Goal: Information Seeking & Learning: Learn about a topic

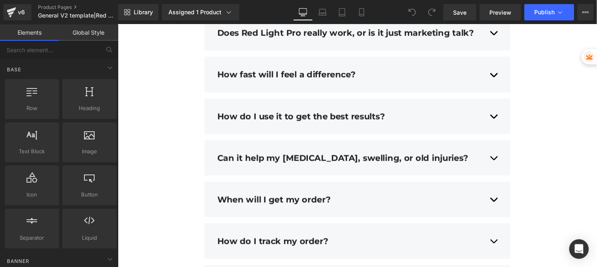
scroll to position [2826, 0]
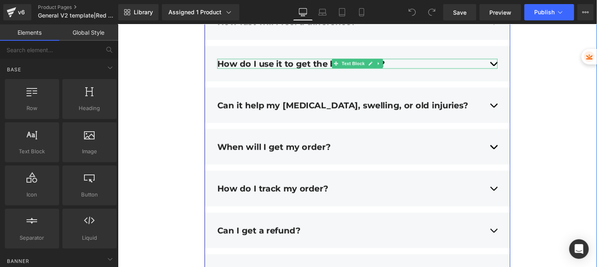
click at [499, 60] on div "How do I use it to get the best results?" at bounding box center [364, 65] width 289 height 10
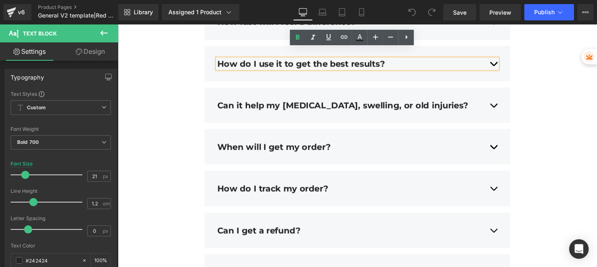
click at [573, 69] on div "Frequently Asked Questions Heading Does Red Light Pro really work, or is it jus…" at bounding box center [363, 187] width 489 height 490
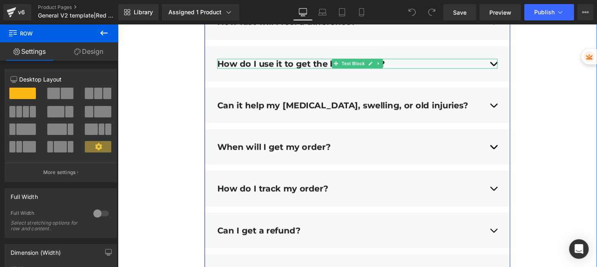
click at [502, 60] on div "How do I use it to get the best results?" at bounding box center [364, 65] width 289 height 10
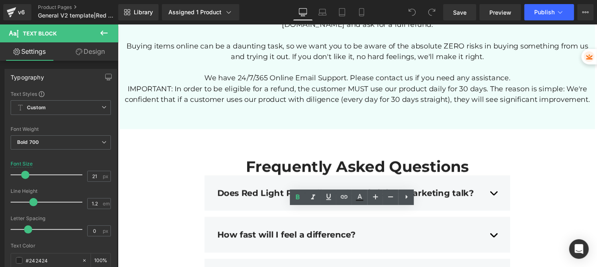
scroll to position [2716, 0]
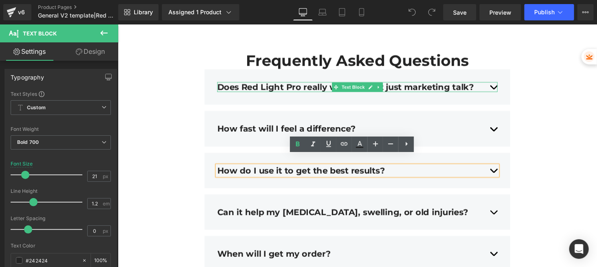
click at [500, 84] on div "Does Red Light Pro really work, or is it just marketing talk?" at bounding box center [364, 89] width 289 height 10
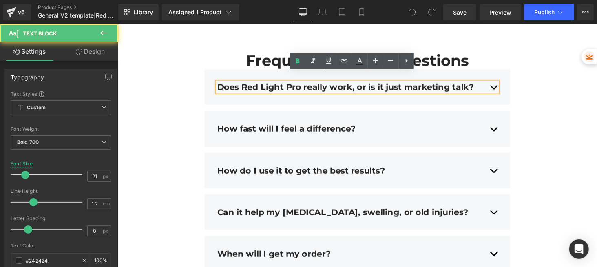
click at [502, 84] on div "Does Red Light Pro really work, or is it just marketing talk?" at bounding box center [364, 89] width 289 height 10
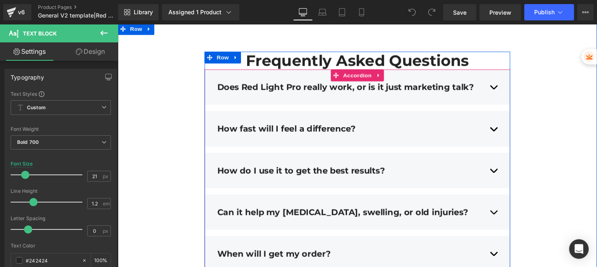
click at [215, 84] on div "Does Red Light Pro really work, or is it just marketing talk? Text Block Yes, i…" at bounding box center [364, 89] width 315 height 36
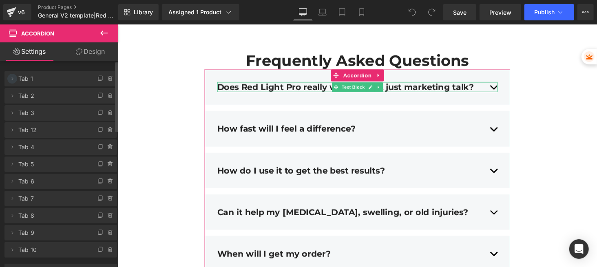
click at [13, 78] on icon at bounding box center [12, 78] width 7 height 7
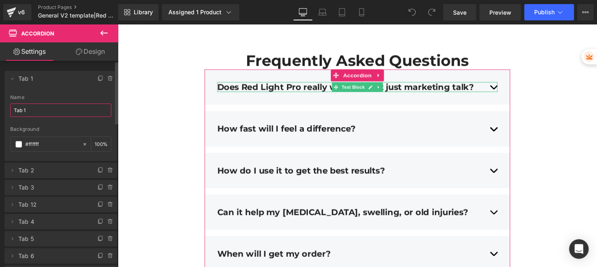
click at [45, 113] on input "Tab 1" at bounding box center [60, 110] width 101 height 13
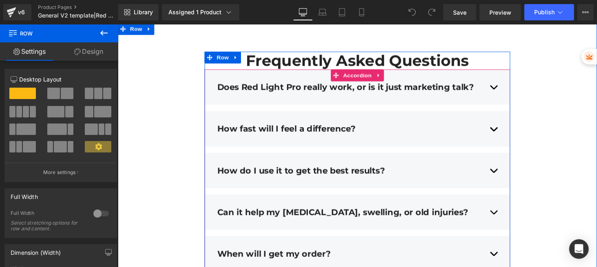
click at [243, 85] on div "Does Red Light Pro really work, or is it just marketing talk? Text Block" at bounding box center [364, 88] width 289 height 22
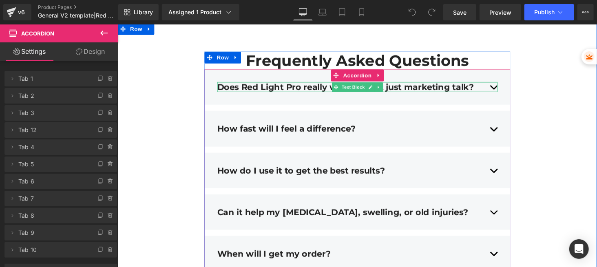
click at [501, 84] on div "Does Red Light Pro really work, or is it just marketing talk?" at bounding box center [364, 89] width 289 height 10
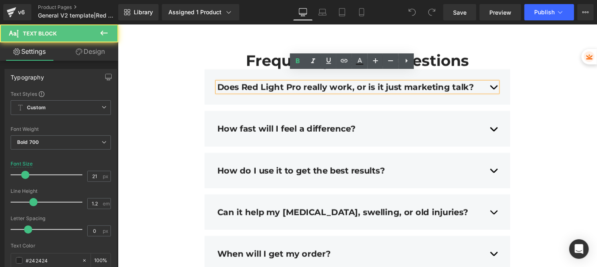
click at [501, 84] on div "Does Red Light Pro really work, or is it just marketing talk?" at bounding box center [364, 89] width 289 height 10
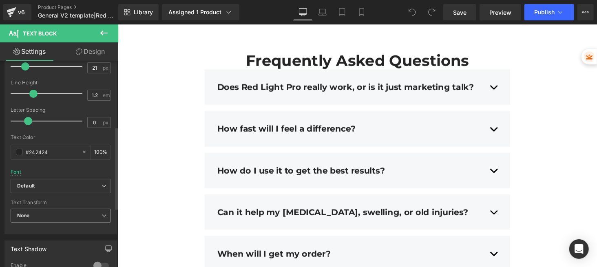
scroll to position [163, 0]
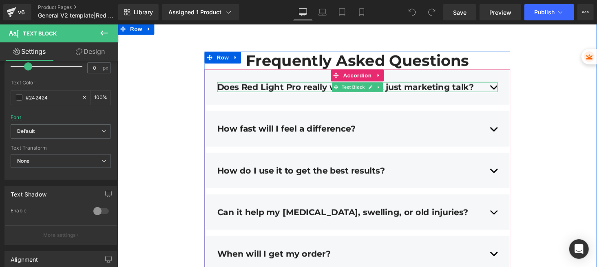
click at [501, 84] on div "Does Red Light Pro really work, or is it just marketing talk?" at bounding box center [364, 89] width 289 height 10
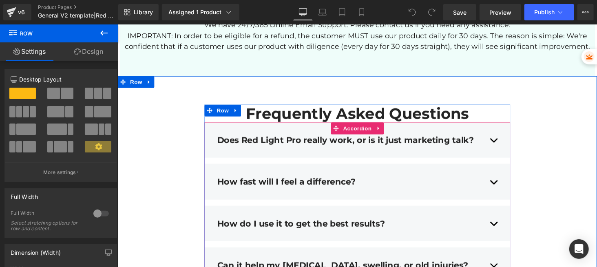
scroll to position [2716, 0]
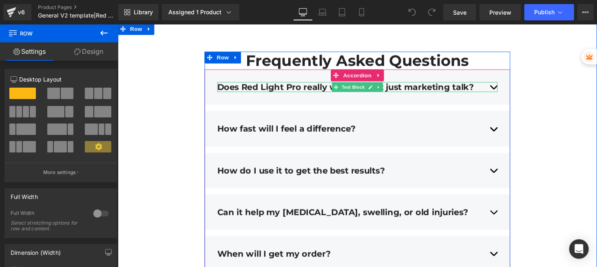
click at [500, 84] on div "Does Red Light Pro really work, or is it just marketing talk?" at bounding box center [364, 89] width 289 height 10
